Goal: Register for event/course

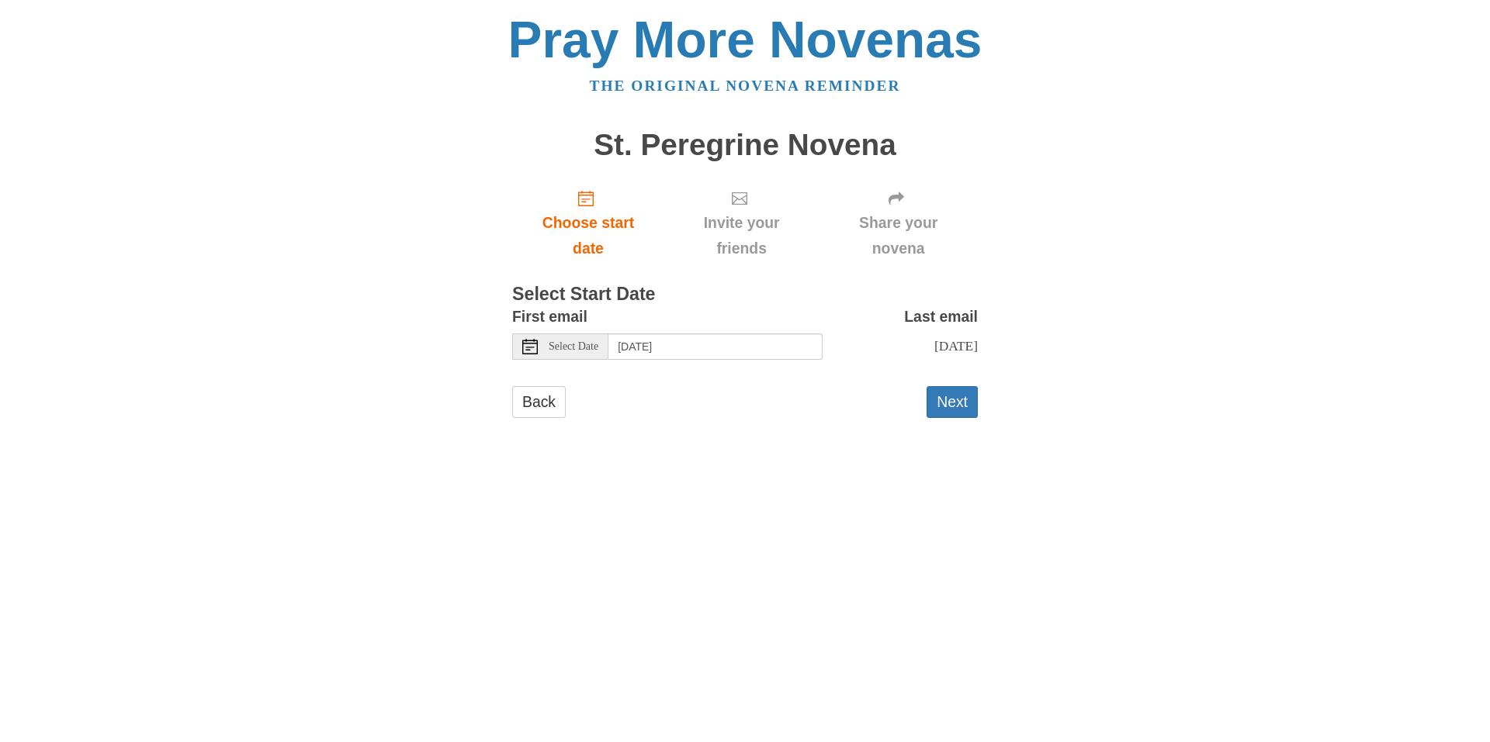
click at [569, 352] on span "Select Date" at bounding box center [574, 346] width 50 height 11
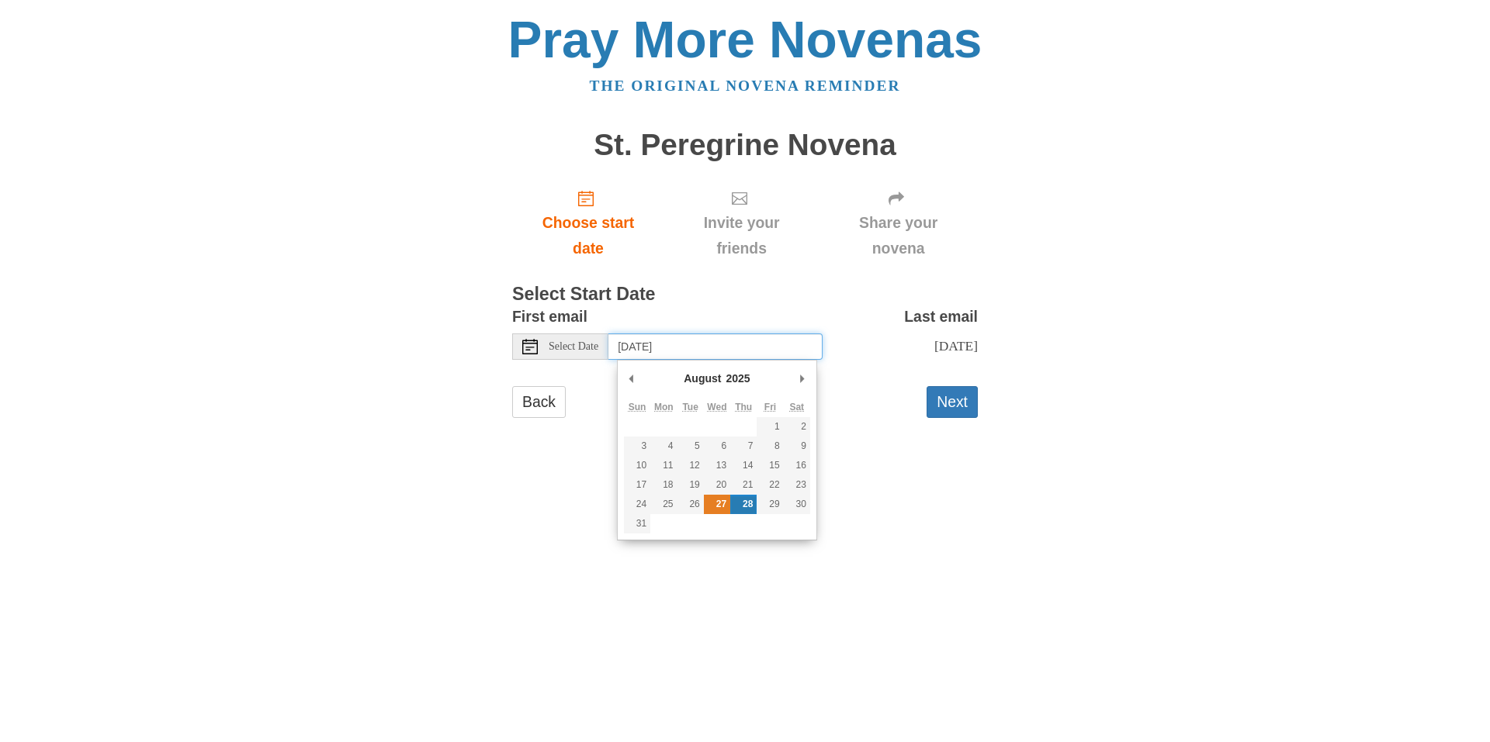
type input "[DATE]"
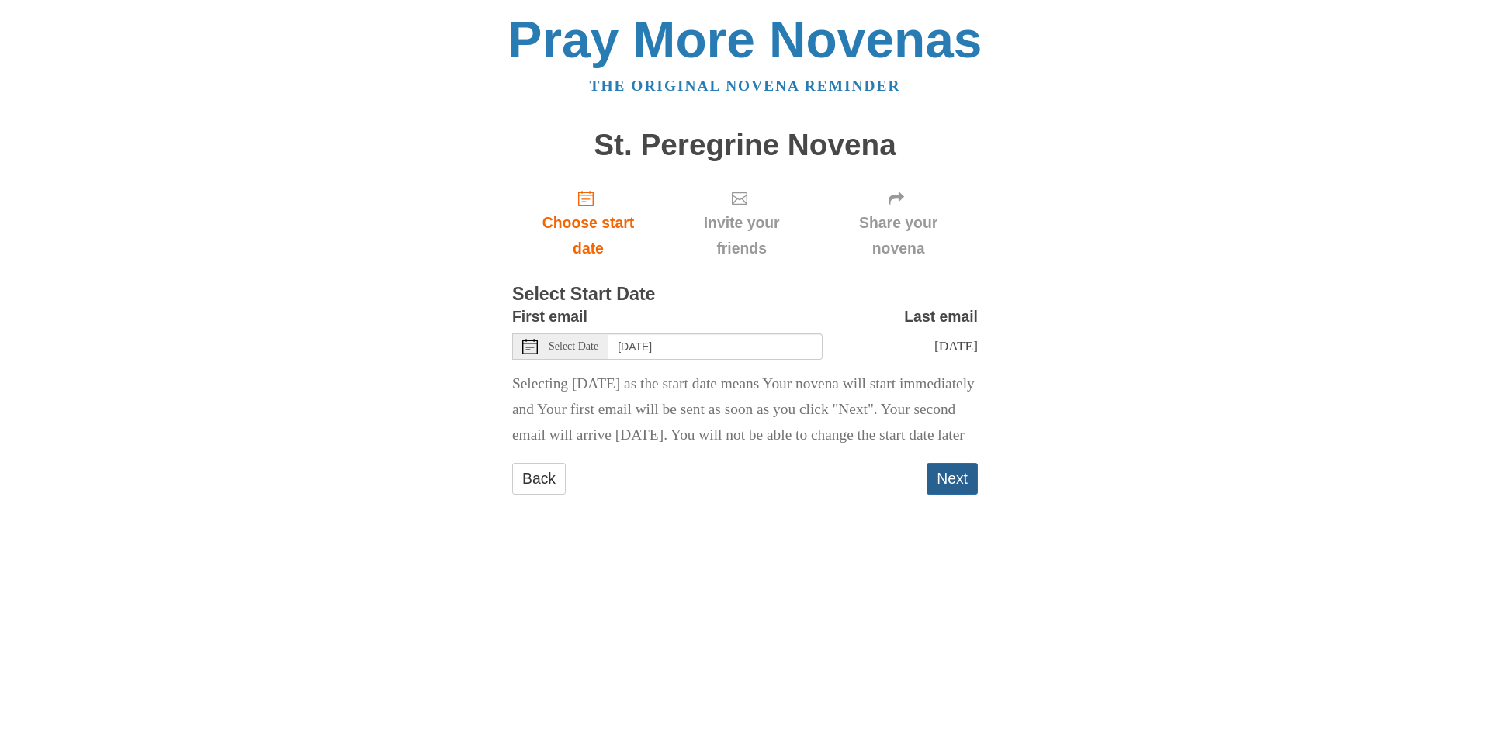
click at [959, 495] on button "Next" at bounding box center [951, 479] width 51 height 32
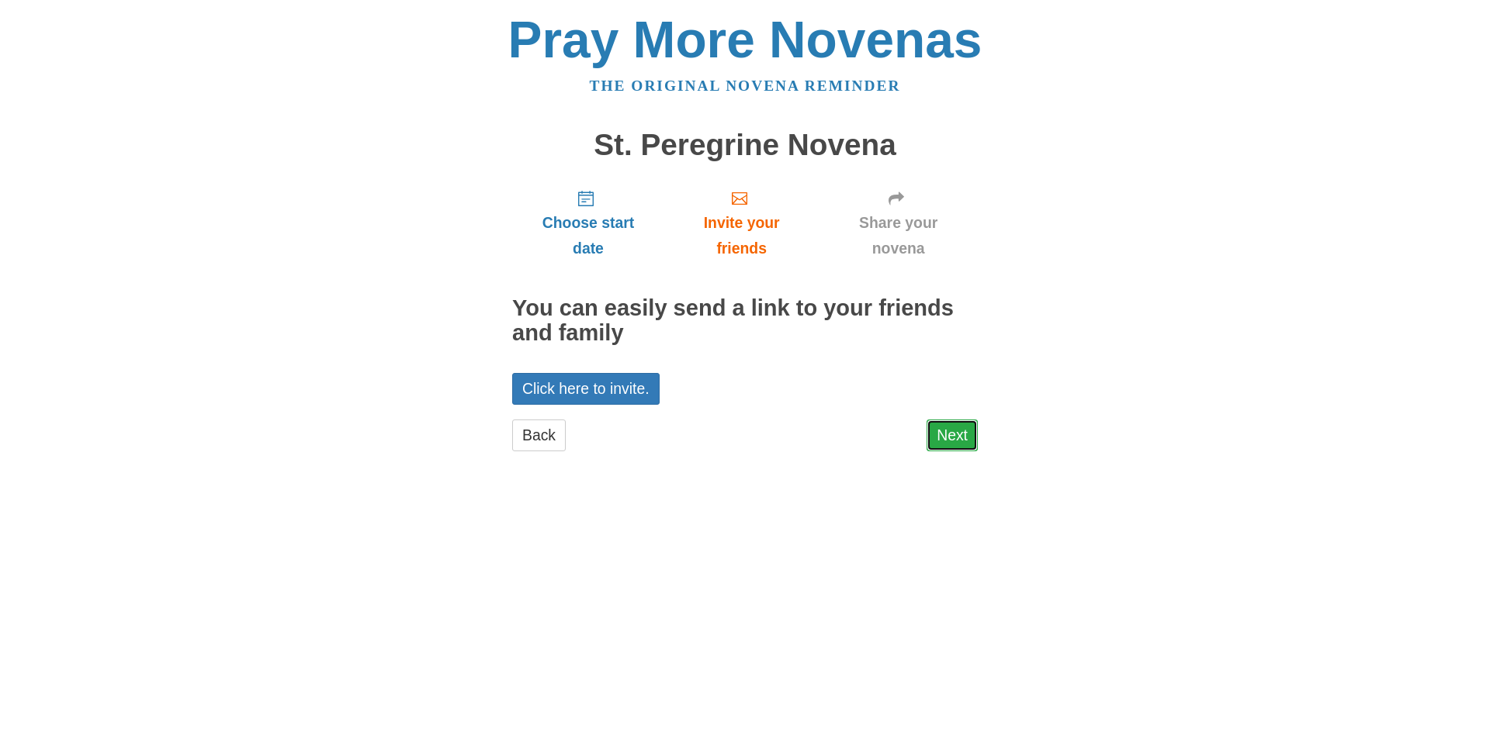
click at [949, 433] on link "Next" at bounding box center [951, 436] width 51 height 32
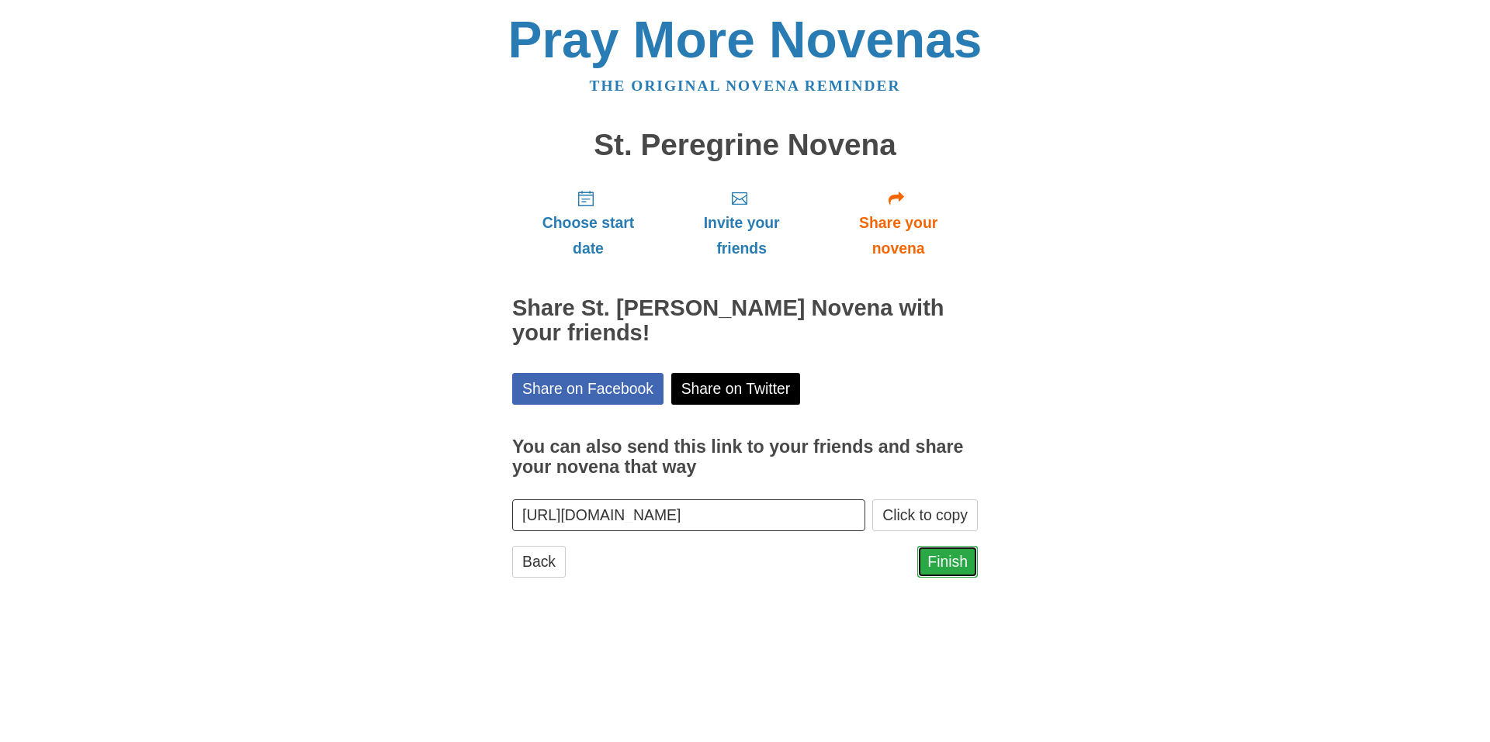
click at [953, 566] on link "Finish" at bounding box center [947, 562] width 61 height 32
